Goal: Task Accomplishment & Management: Use online tool/utility

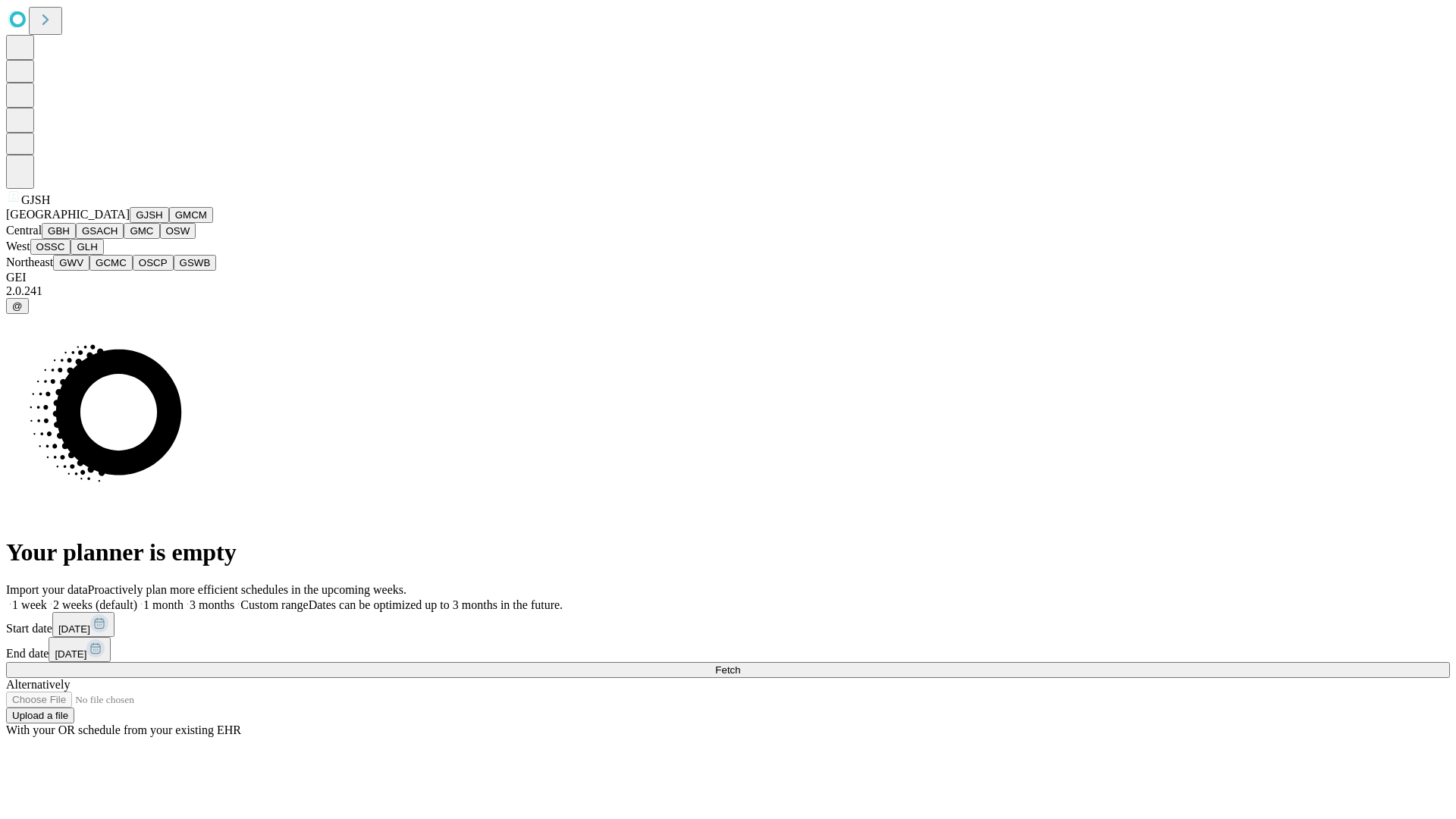
click at [129, 223] on button "GJSH" at bounding box center [149, 215] width 40 height 16
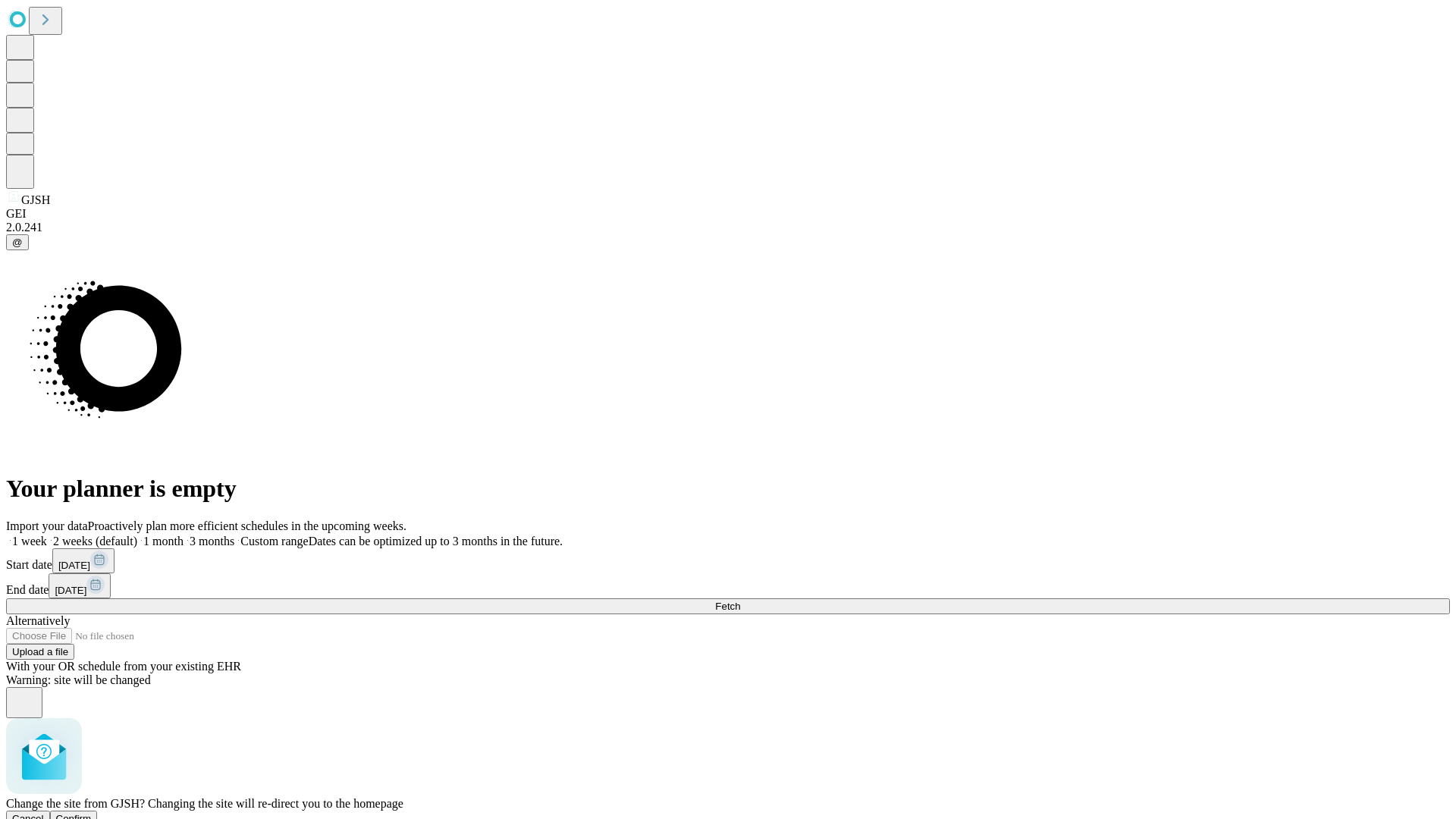
click at [91, 813] on span "Confirm" at bounding box center [74, 819] width 36 height 11
click at [47, 535] on label "1 week" at bounding box center [26, 541] width 41 height 13
click at [740, 600] on span "Fetch" at bounding box center [727, 606] width 25 height 11
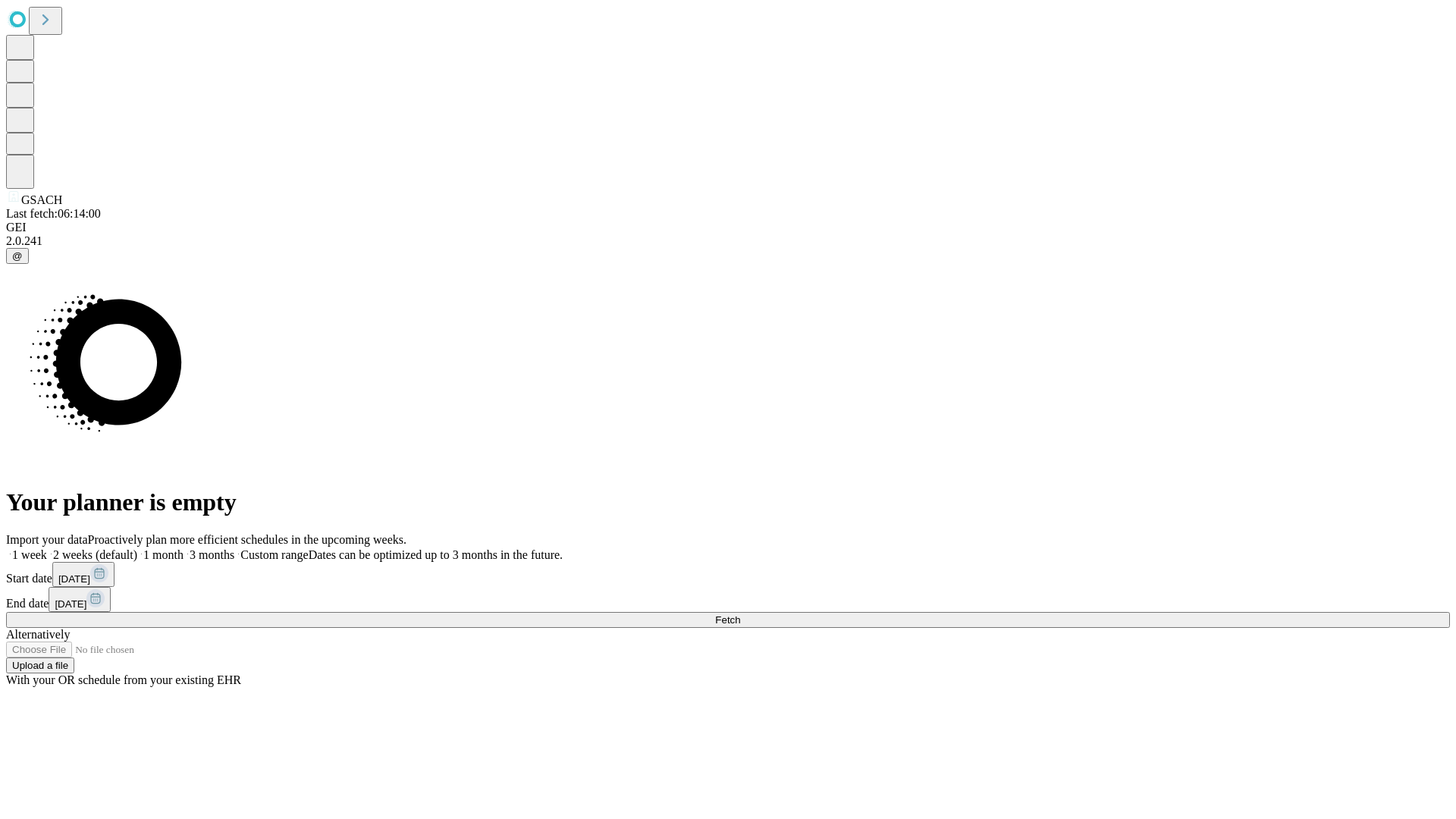
click at [740, 614] on span "Fetch" at bounding box center [727, 620] width 25 height 11
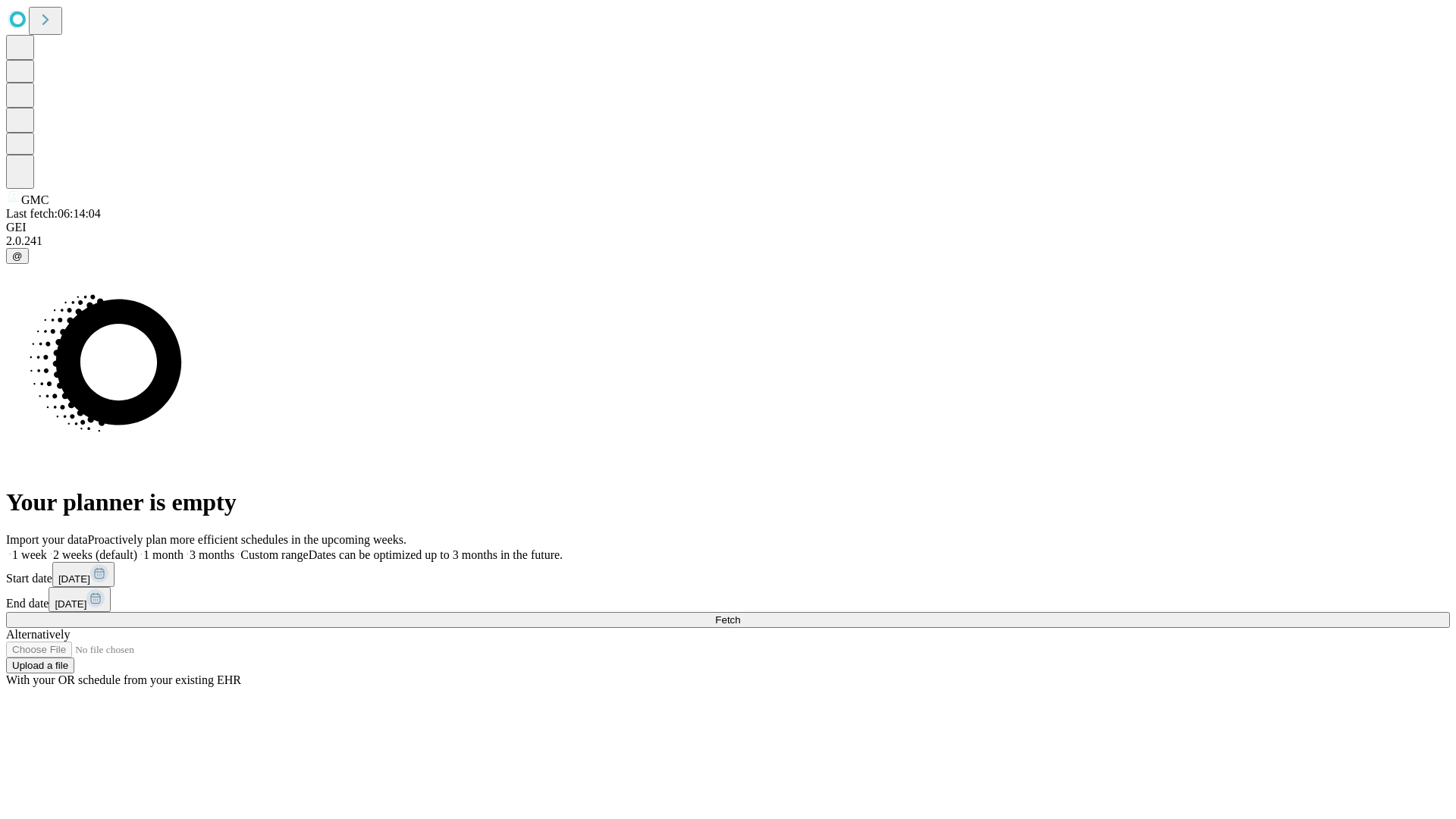
click at [47, 549] on label "1 week" at bounding box center [26, 555] width 41 height 13
click at [740, 614] on span "Fetch" at bounding box center [727, 620] width 25 height 11
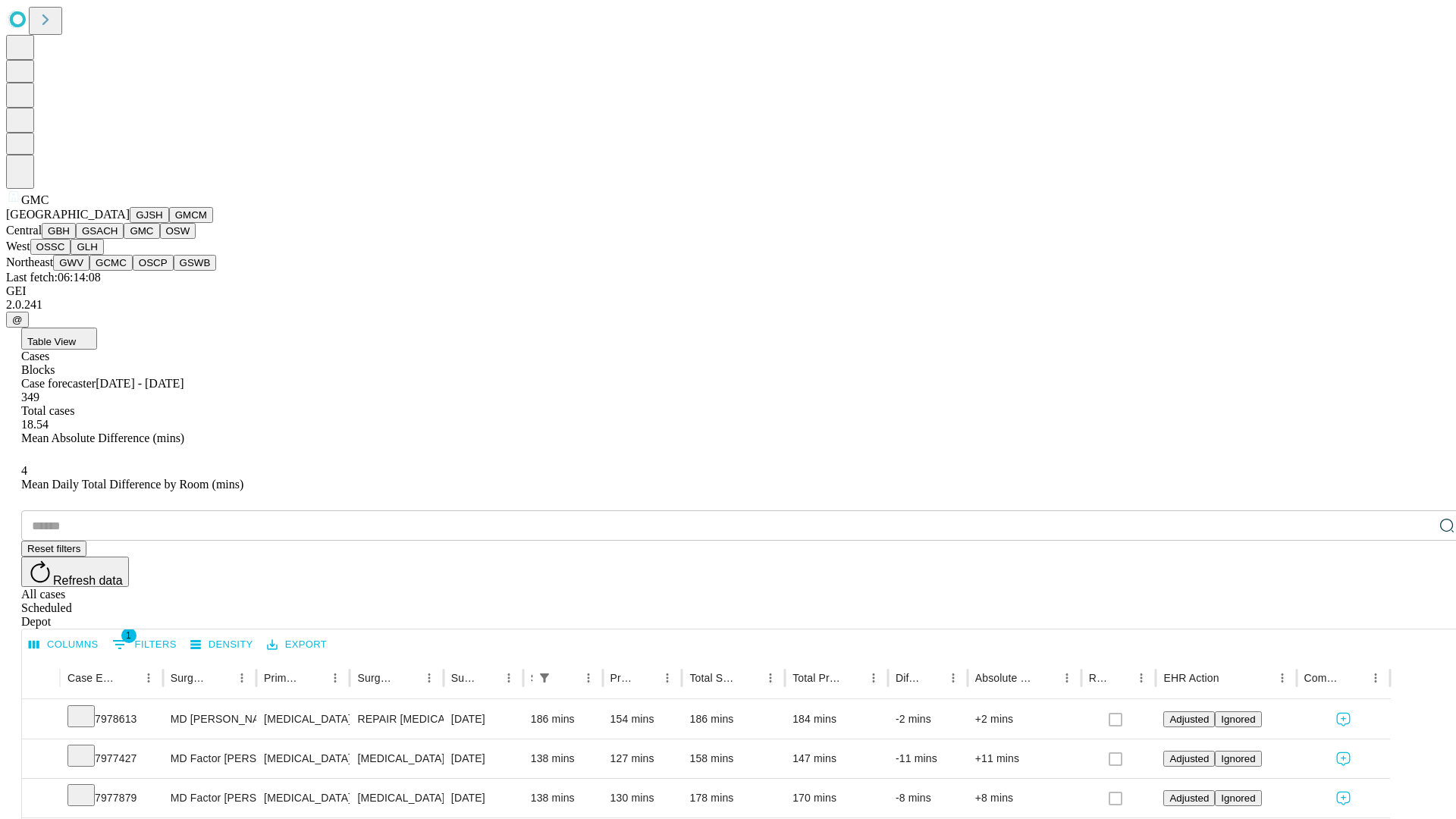
click at [160, 239] on button "OSW" at bounding box center [178, 231] width 36 height 16
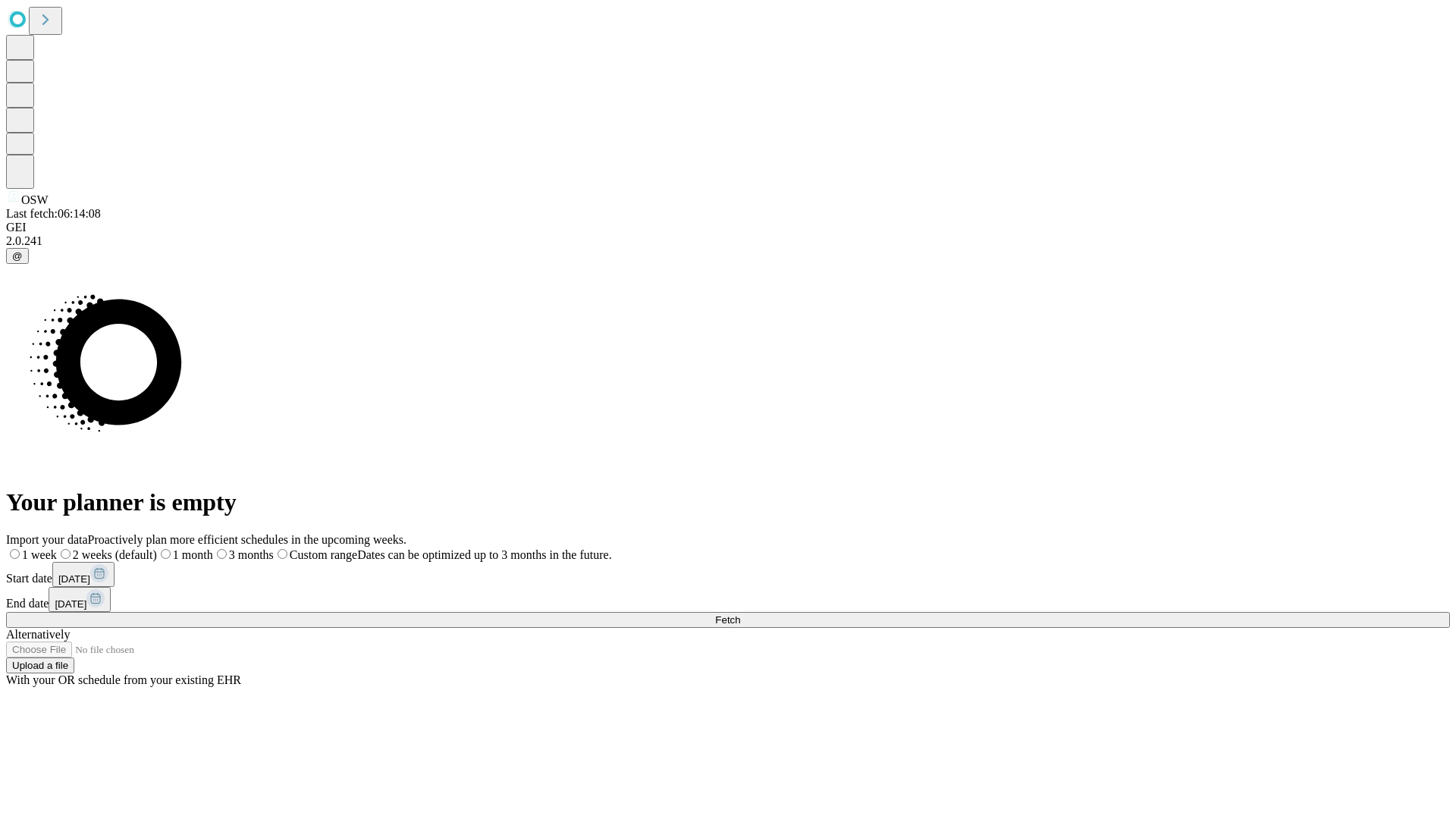
click at [57, 549] on label "1 week" at bounding box center [31, 555] width 51 height 13
click at [740, 614] on span "Fetch" at bounding box center [727, 620] width 25 height 11
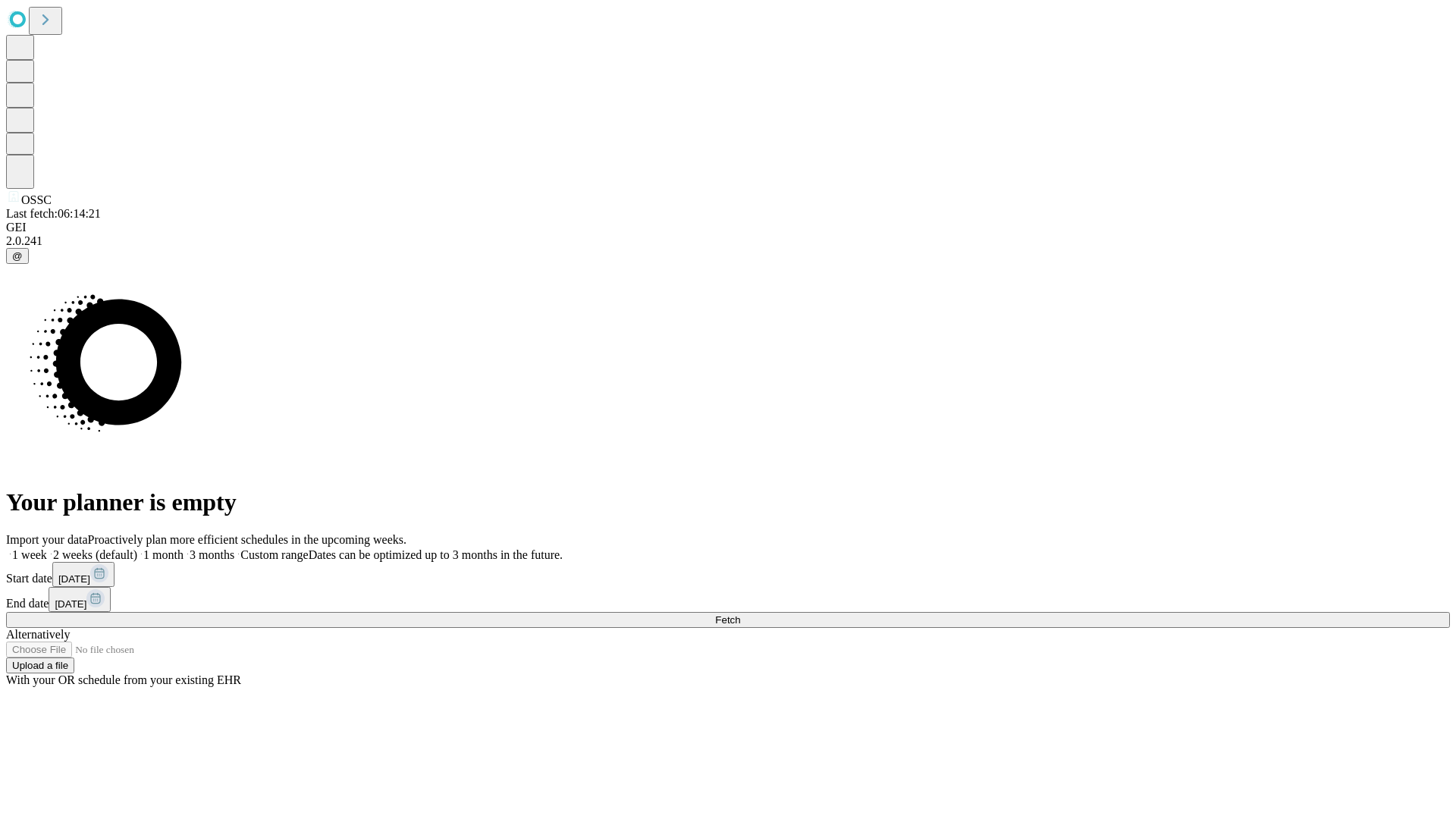
click at [47, 549] on label "1 week" at bounding box center [26, 555] width 41 height 13
click at [740, 614] on span "Fetch" at bounding box center [727, 620] width 25 height 11
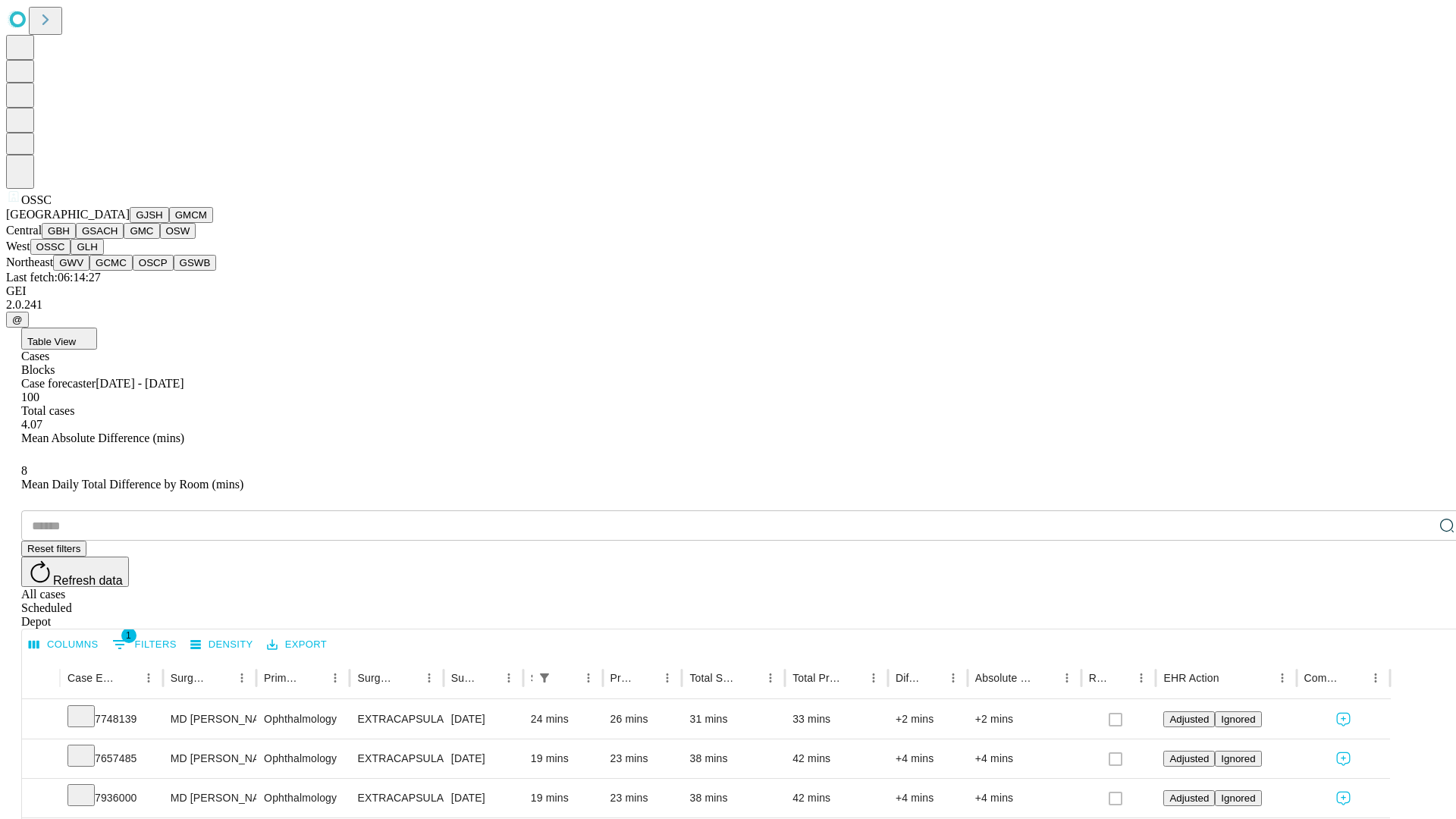
click at [103, 255] on button "GLH" at bounding box center [87, 247] width 32 height 16
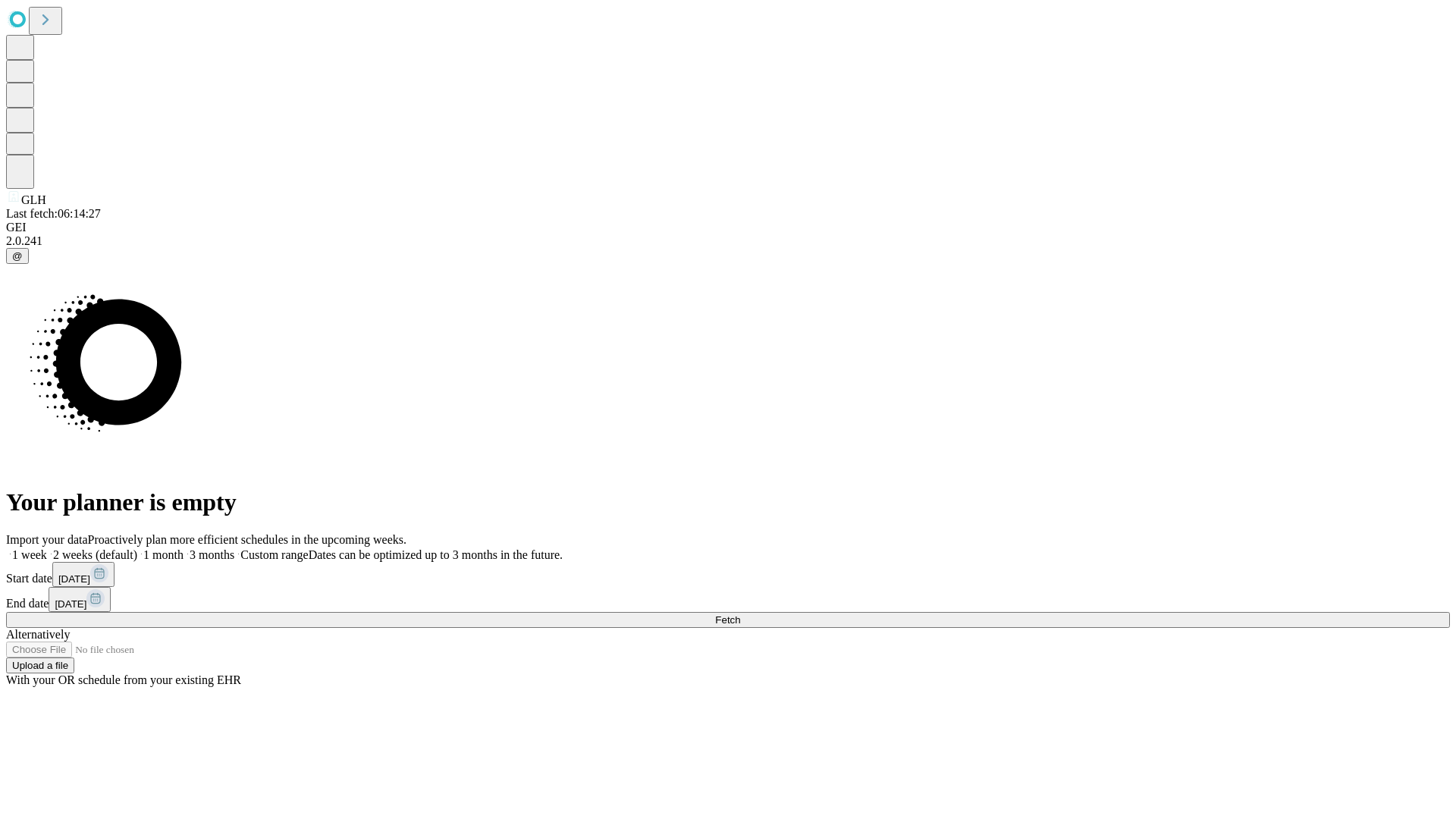
click at [47, 549] on label "1 week" at bounding box center [26, 555] width 41 height 13
click at [740, 614] on span "Fetch" at bounding box center [727, 620] width 25 height 11
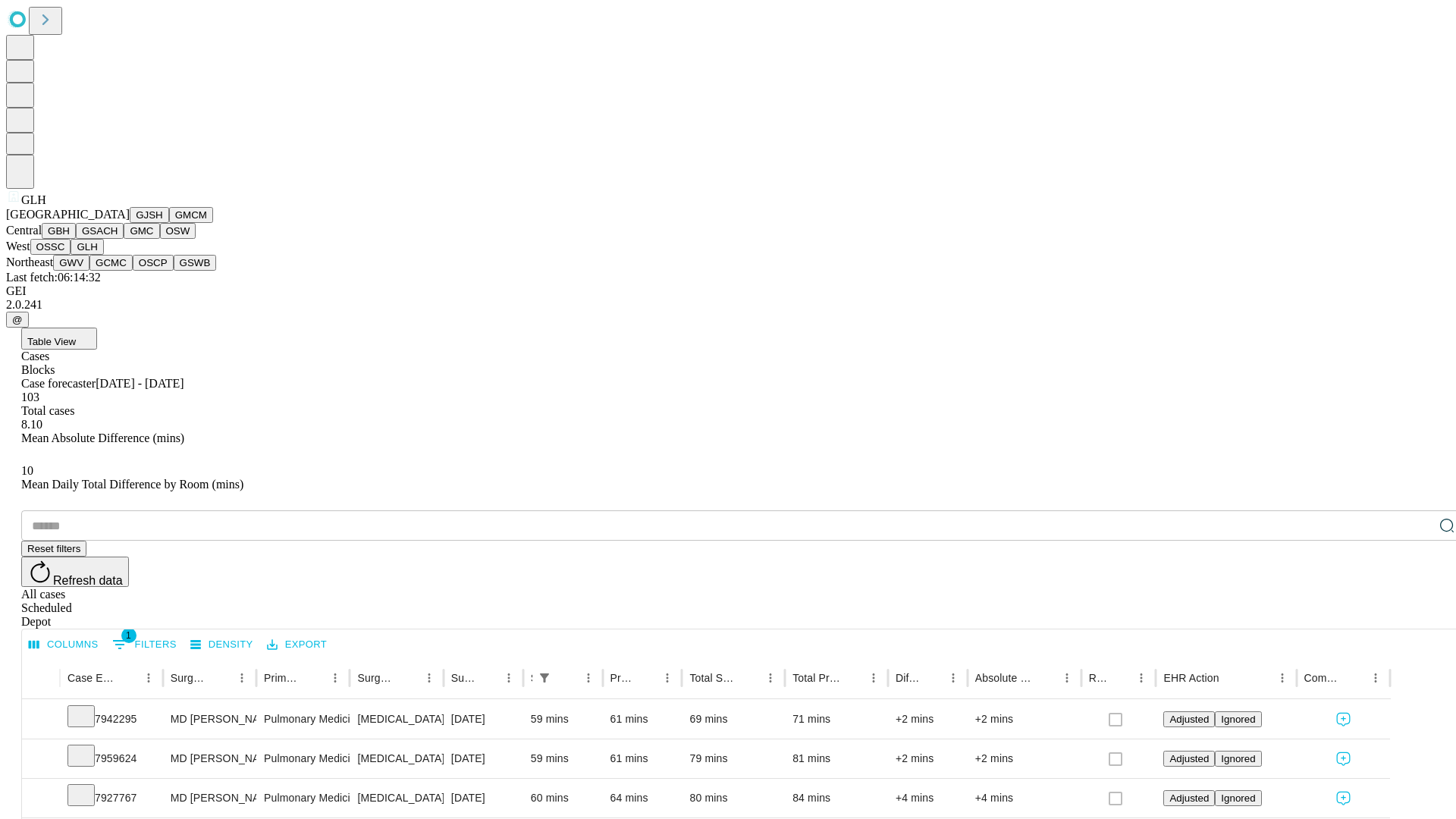
click at [90, 271] on button "GWV" at bounding box center [71, 263] width 36 height 16
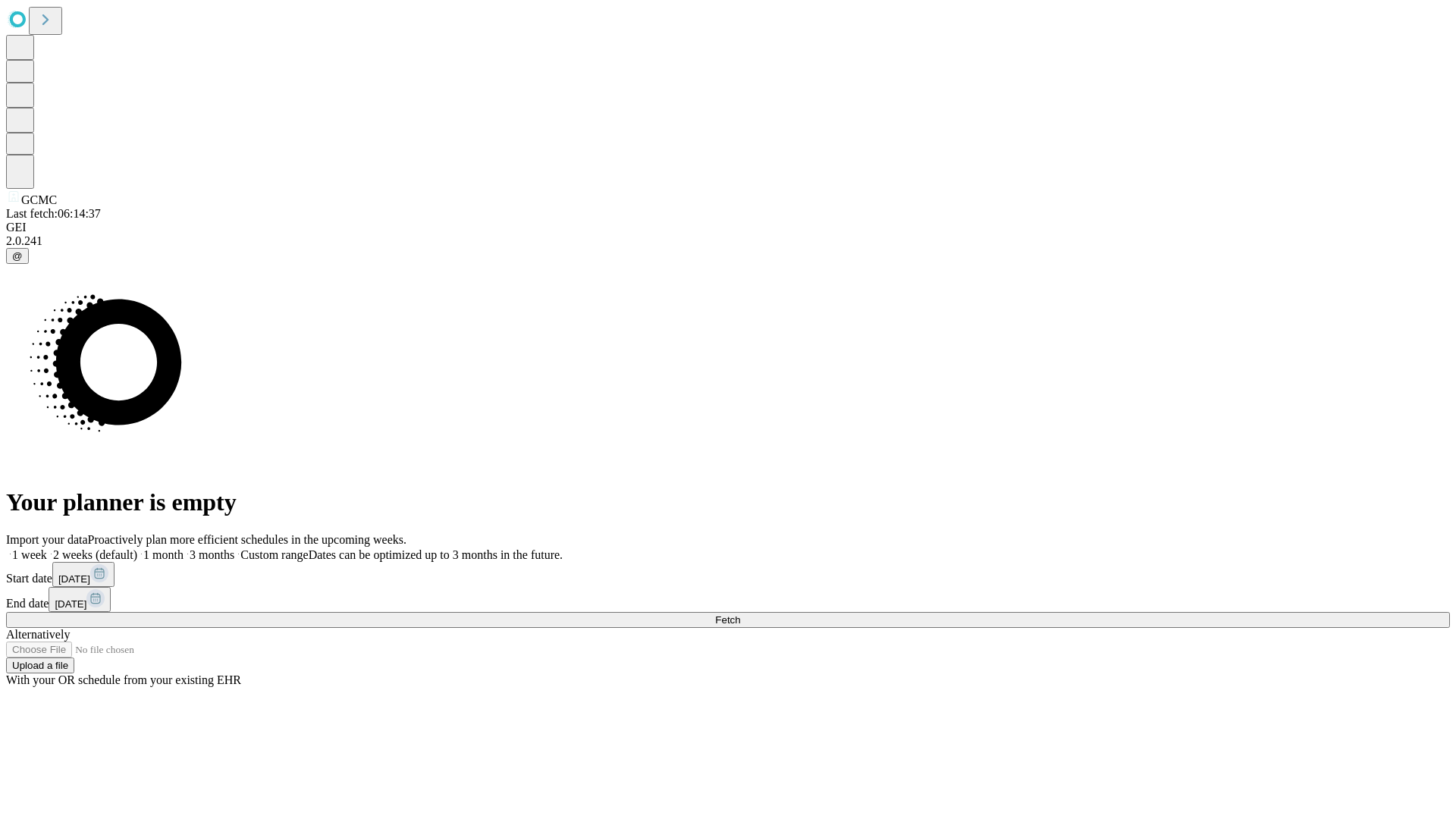
click at [47, 549] on label "1 week" at bounding box center [26, 555] width 41 height 13
click at [740, 614] on span "Fetch" at bounding box center [727, 620] width 25 height 11
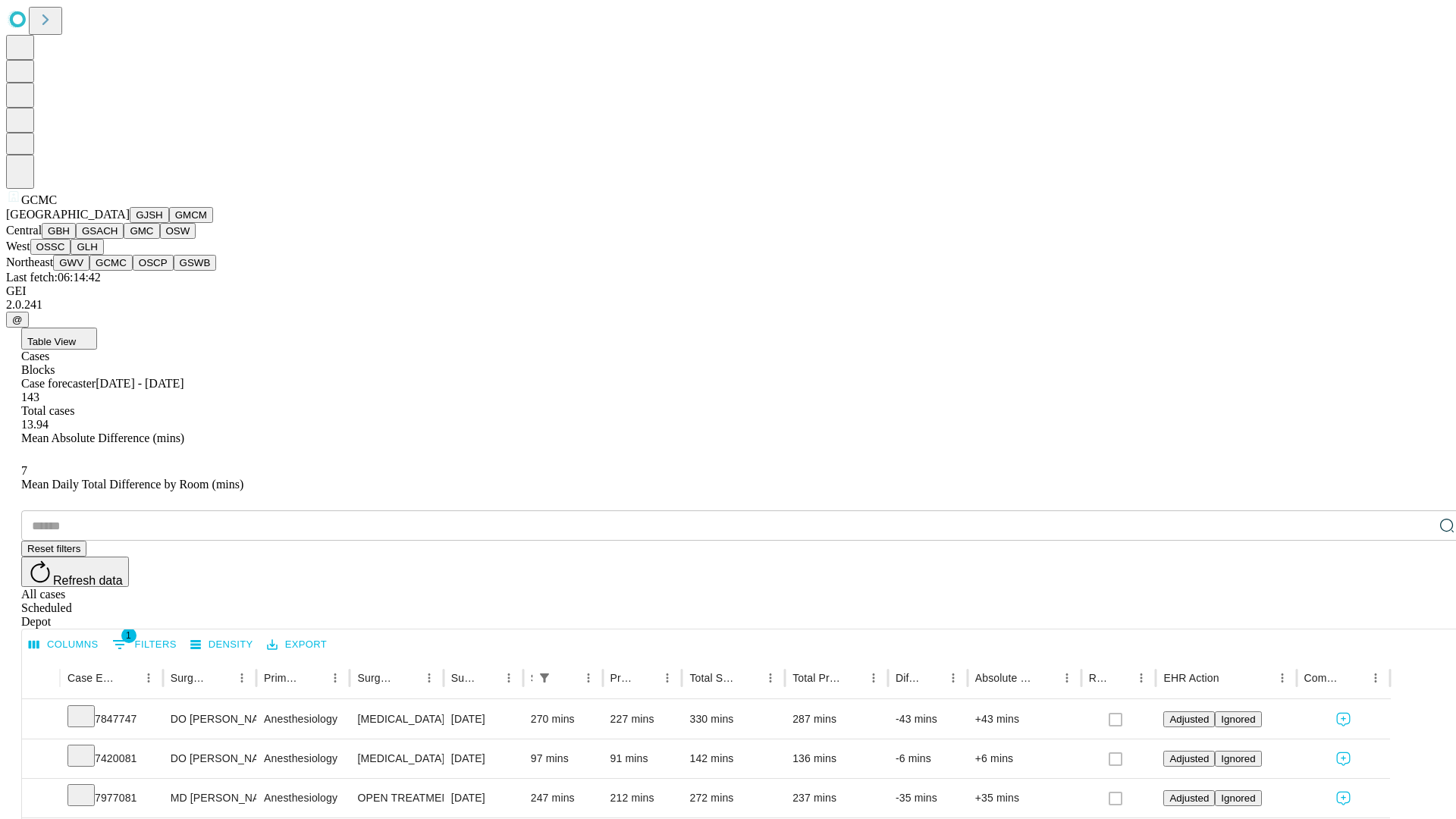
click at [133, 271] on button "OSCP" at bounding box center [153, 263] width 41 height 16
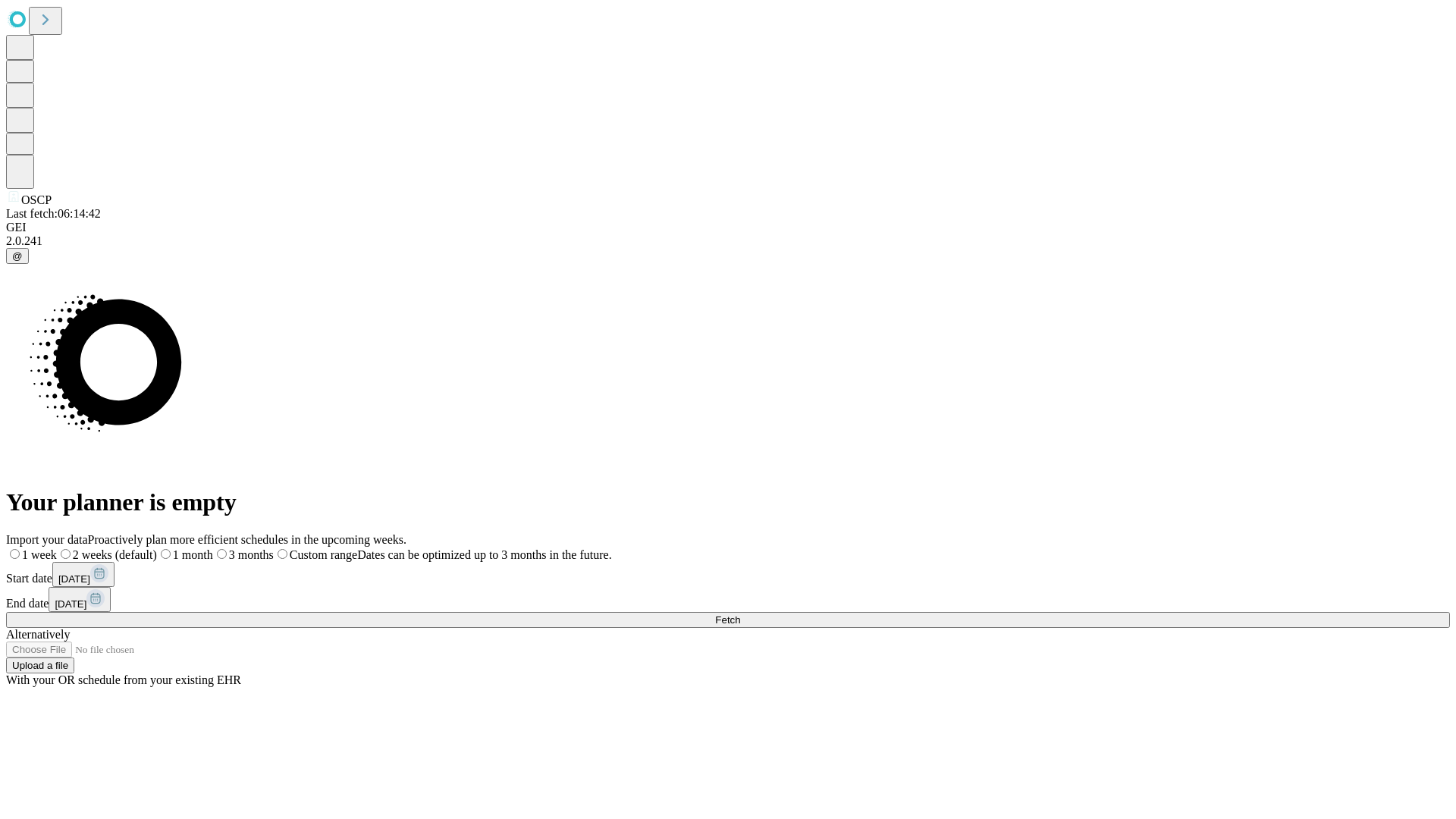
click at [57, 549] on label "1 week" at bounding box center [31, 555] width 51 height 13
click at [740, 614] on span "Fetch" at bounding box center [727, 620] width 25 height 11
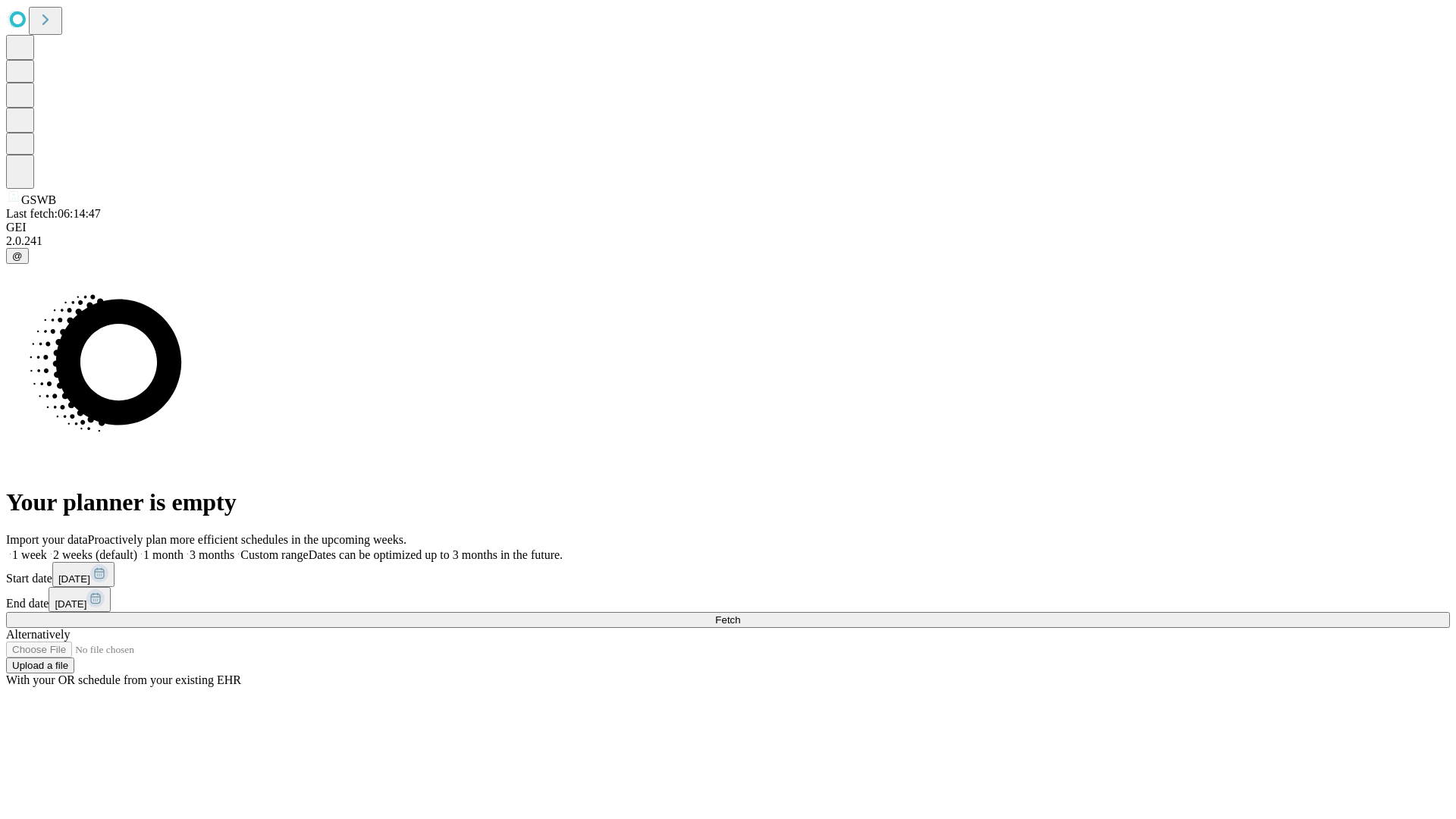
click at [740, 614] on span "Fetch" at bounding box center [727, 620] width 25 height 11
